Goal: Task Accomplishment & Management: Complete application form

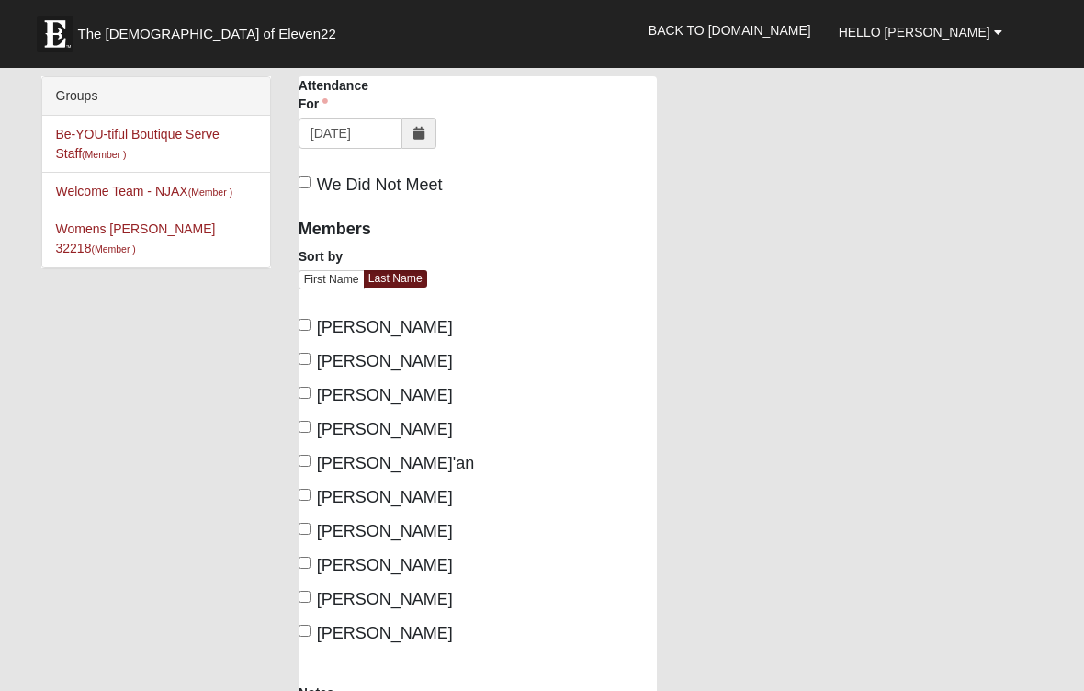
click at [310, 316] on label "Ackley, Marie" at bounding box center [376, 327] width 154 height 25
click at [310, 319] on input "Ackley, Marie" at bounding box center [305, 325] width 12 height 12
checkbox input "true"
click at [308, 363] on input "Bridges-Tomkins, Susan" at bounding box center [305, 359] width 12 height 12
checkbox input "true"
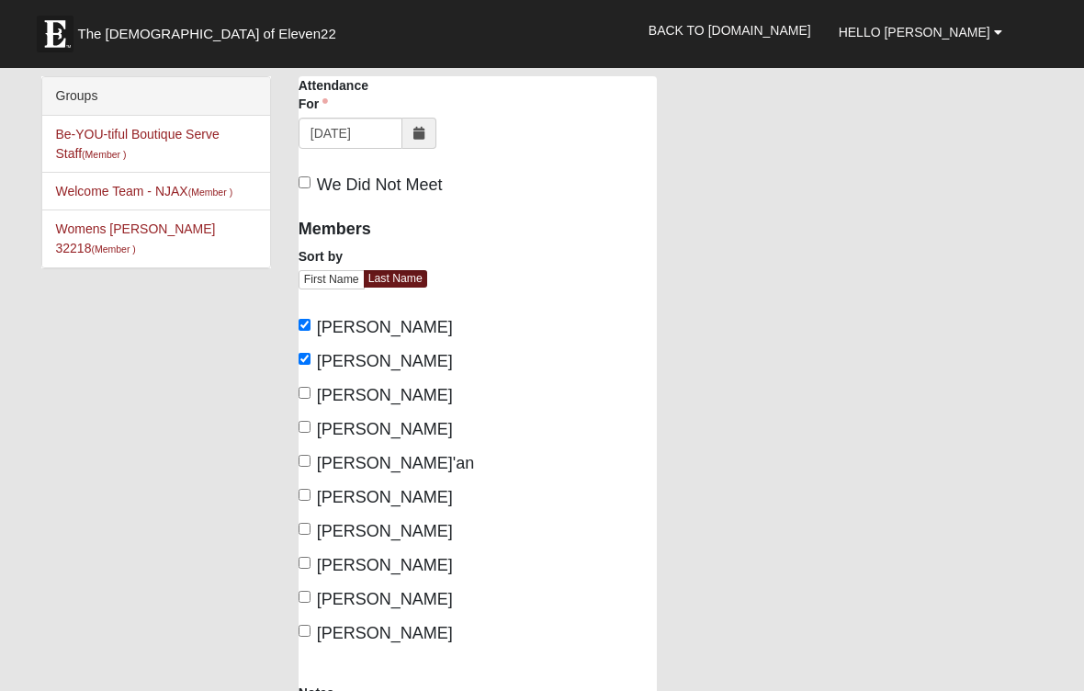
click at [315, 408] on label "Clifton, Michele" at bounding box center [376, 395] width 154 height 25
click at [311, 399] on input "Clifton, Michele" at bounding box center [305, 393] width 12 height 12
checkbox input "true"
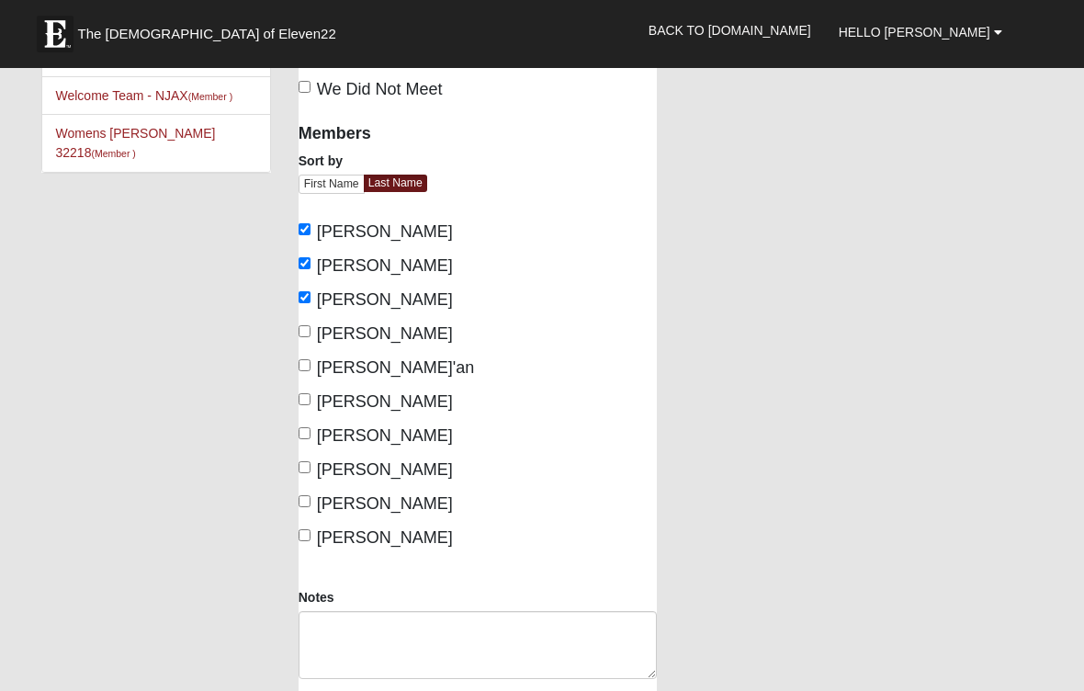
scroll to position [100, 0]
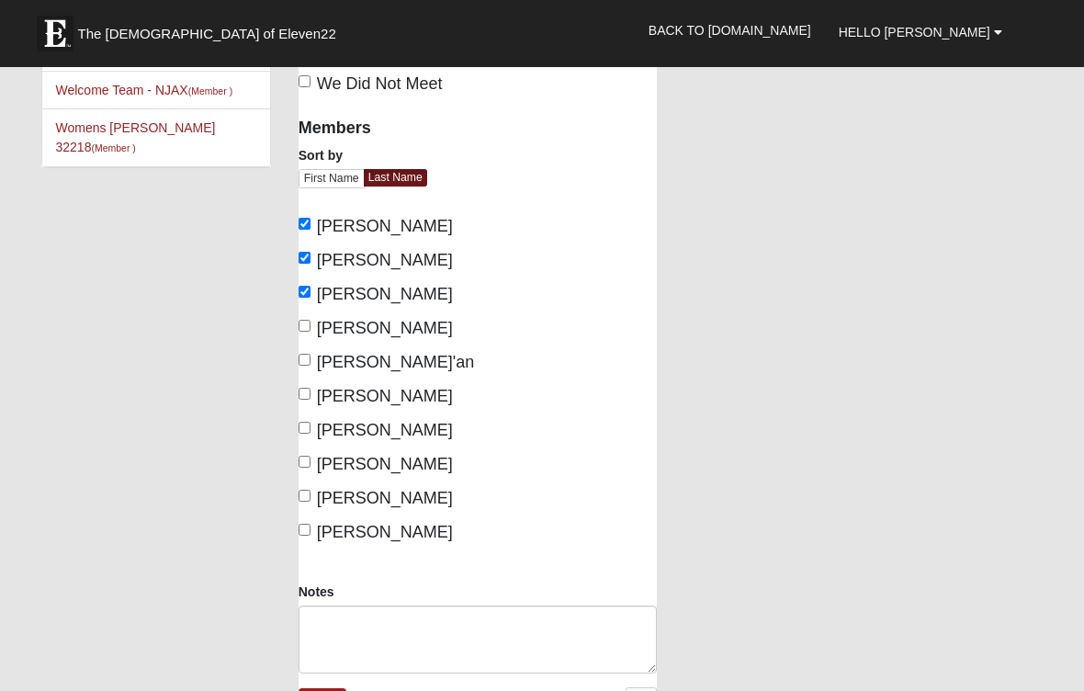
click at [308, 333] on input "Huber, Harold" at bounding box center [305, 327] width 12 height 12
checkbox input "true"
click at [311, 401] on input "Jardine, Roxanne" at bounding box center [305, 395] width 12 height 12
checkbox input "true"
click at [315, 443] on label "Johnson, Jerry" at bounding box center [376, 431] width 154 height 25
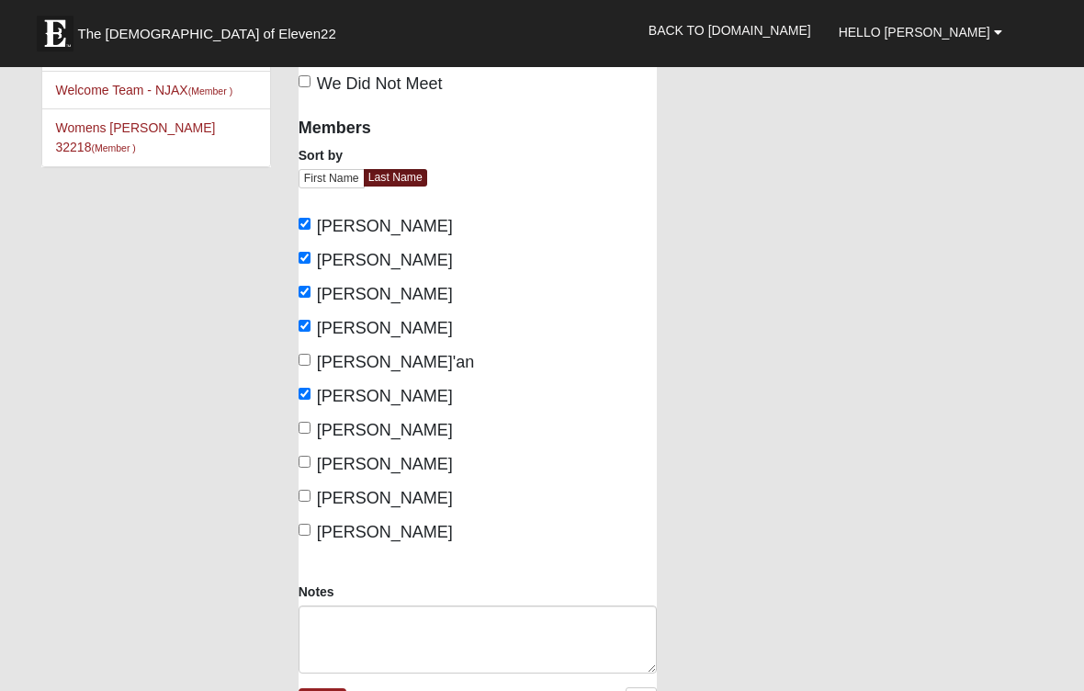
click at [311, 435] on input "Johnson, Jerry" at bounding box center [305, 429] width 12 height 12
checkbox input "true"
click at [317, 477] on label "Johnson, Suellen" at bounding box center [376, 465] width 154 height 25
click at [311, 469] on input "Johnson, Suellen" at bounding box center [305, 463] width 12 height 12
checkbox input "true"
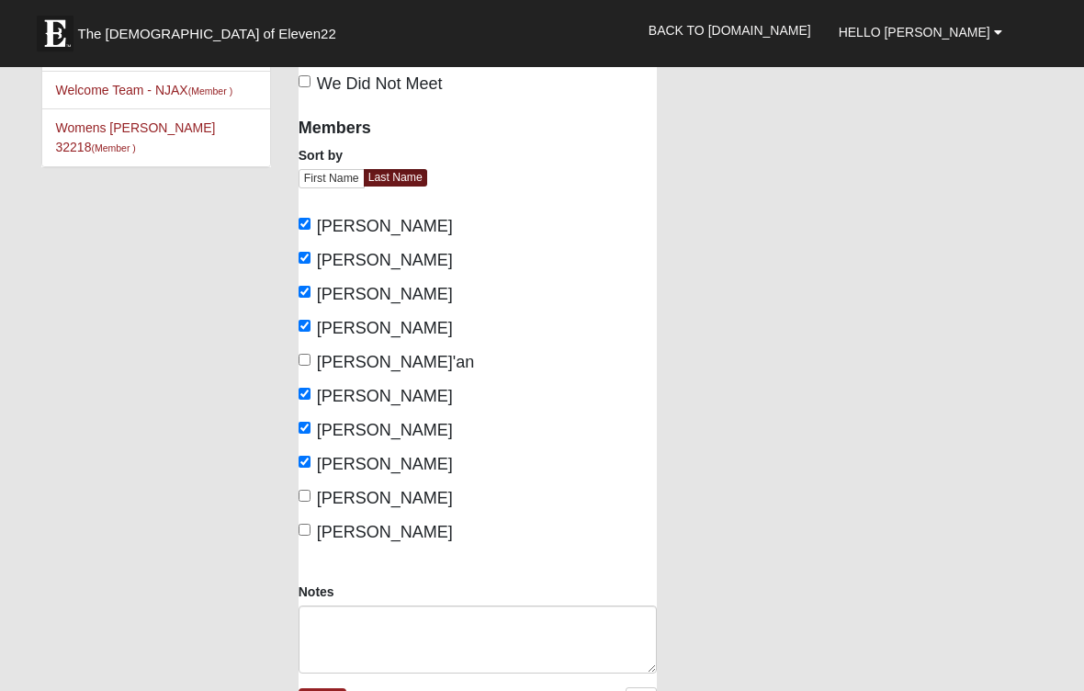
click at [319, 508] on span "Mullineaux, Jill" at bounding box center [385, 499] width 136 height 18
click at [311, 503] on input "Mullineaux, Jill" at bounding box center [305, 497] width 12 height 12
checkbox input "true"
click at [337, 640] on textarea "Notes" at bounding box center [478, 640] width 358 height 68
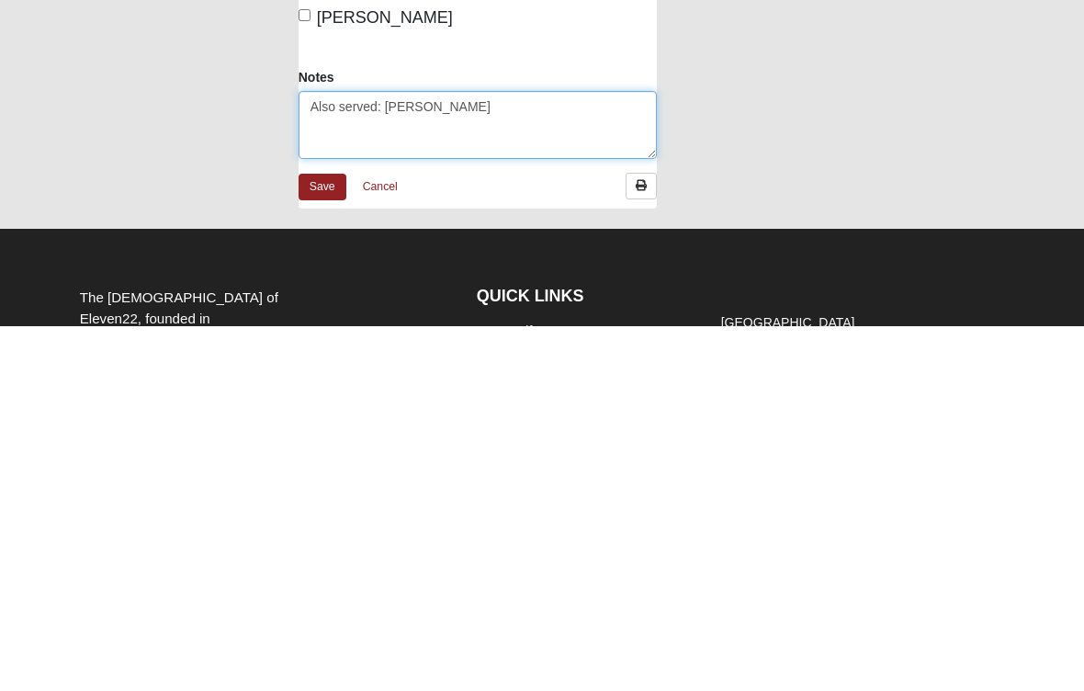
scroll to position [307, 0]
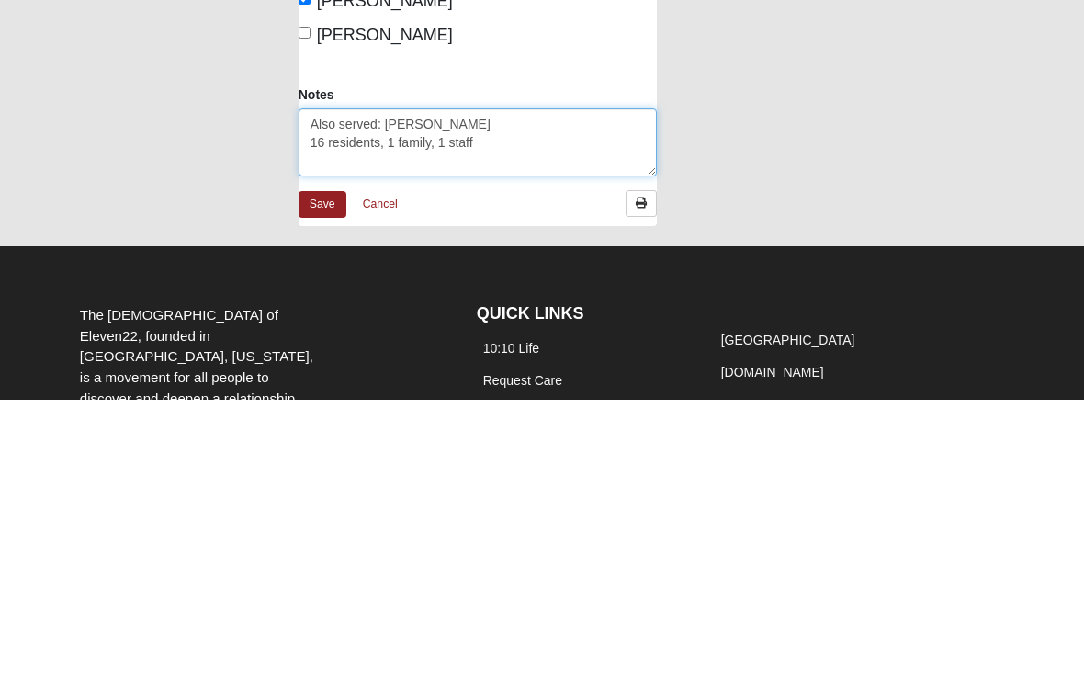
type textarea "Also served: [PERSON_NAME] 16 residents, 1 family, 1 staff"
click at [334, 482] on link "Save" at bounding box center [323, 495] width 48 height 27
